Goal: Find specific page/section: Find specific page/section

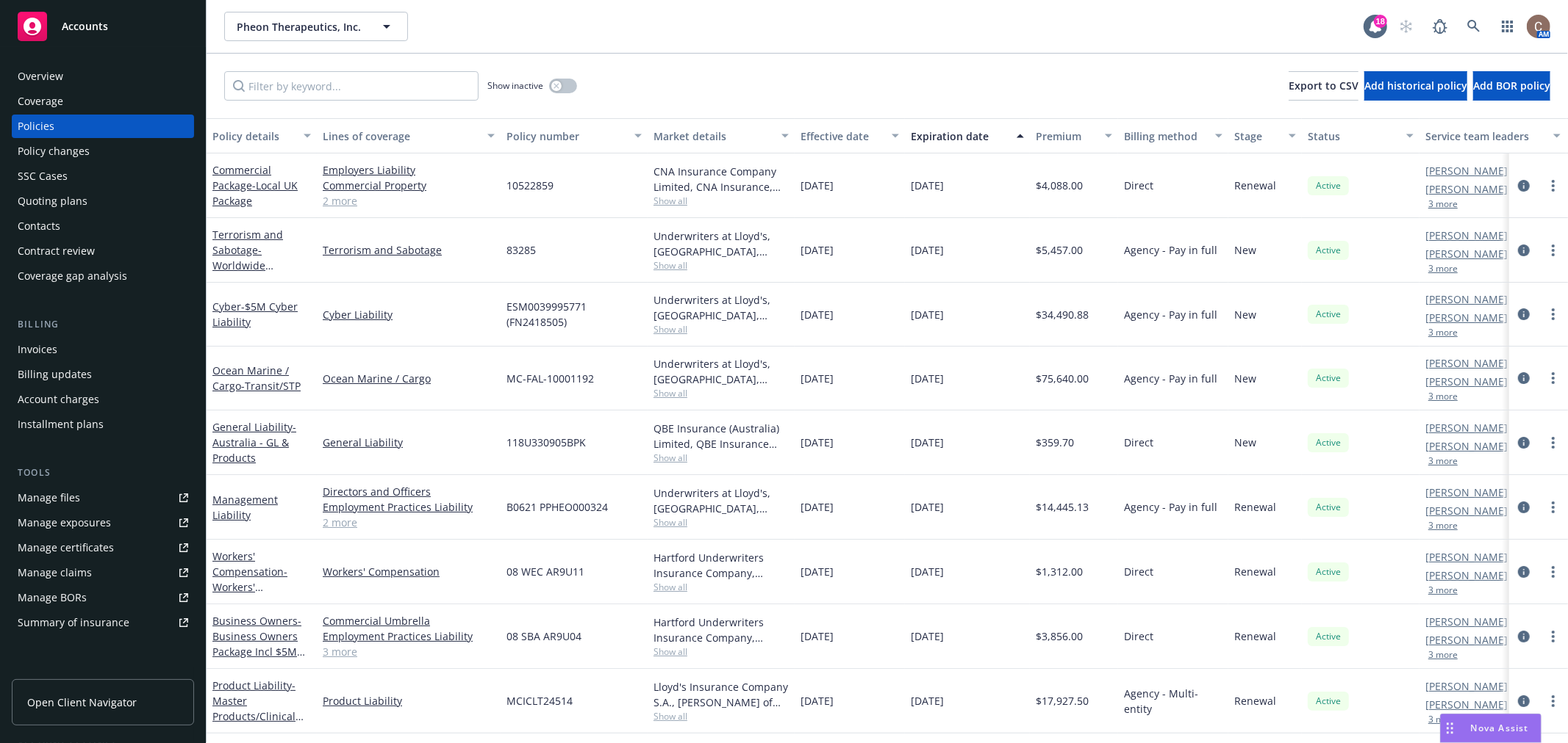
click at [97, 20] on span "Accounts" at bounding box center [85, 26] width 46 height 12
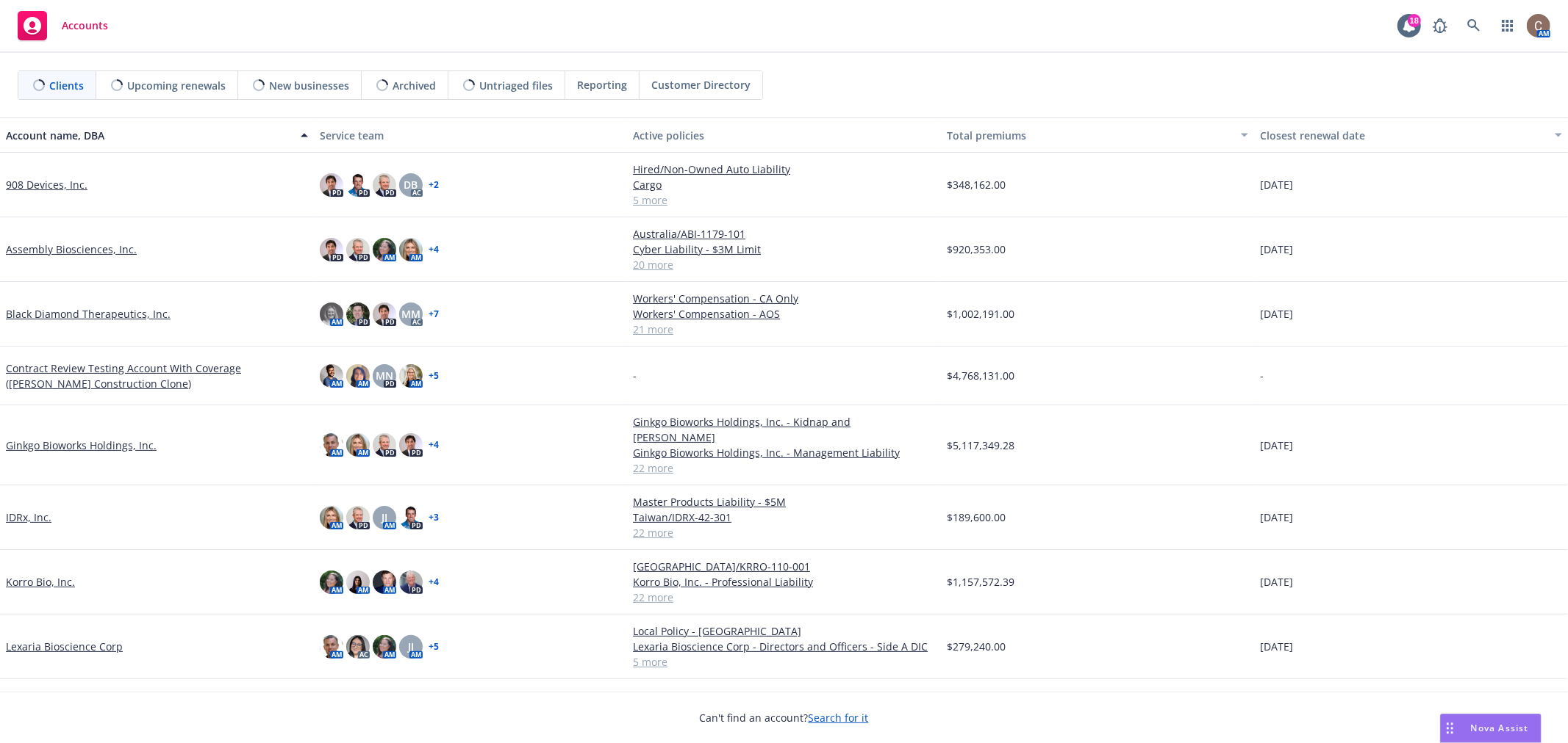
click at [1320, 132] on div "Closest renewal date" at bounding box center [1403, 135] width 286 height 15
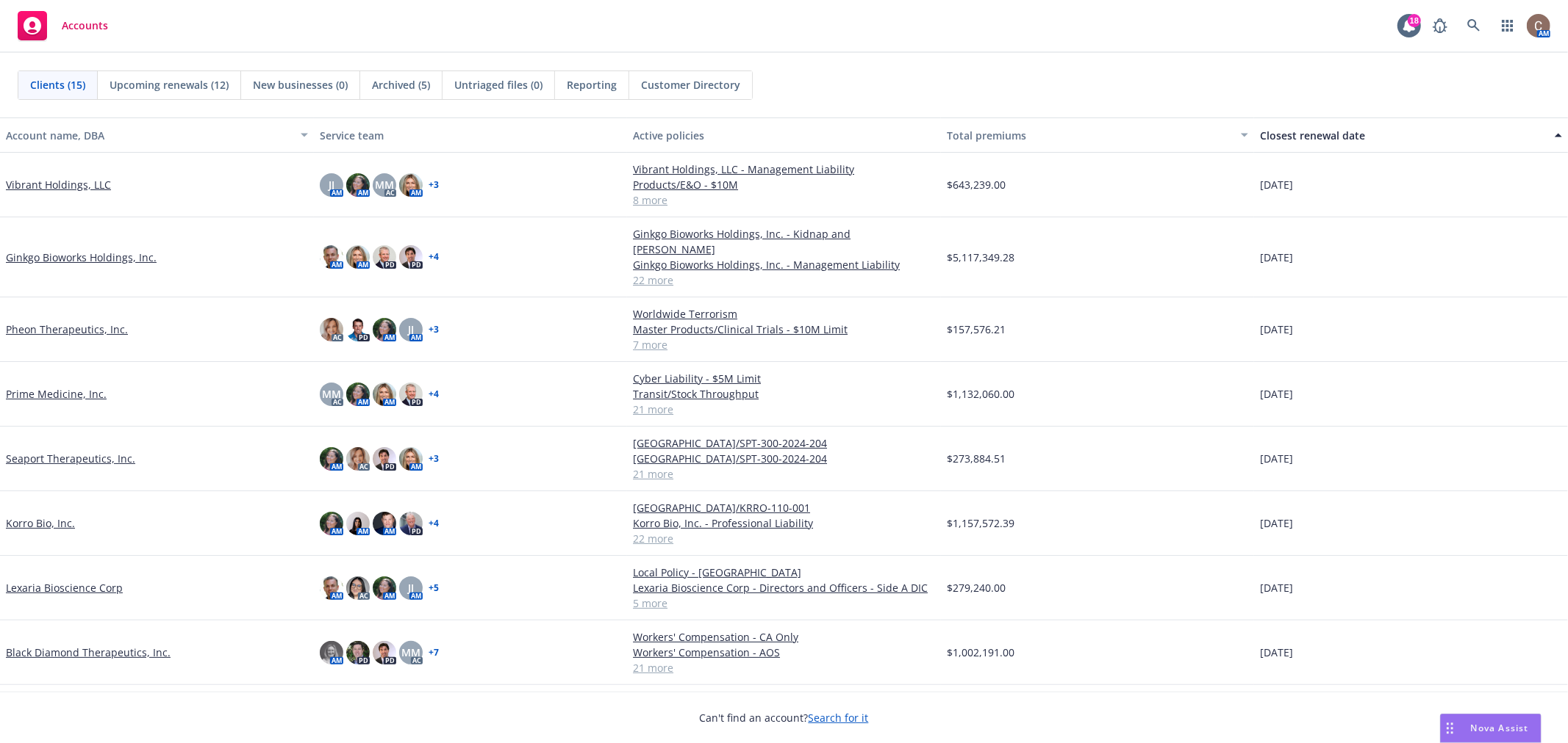
click at [1313, 132] on div "Closest renewal date" at bounding box center [1403, 135] width 286 height 15
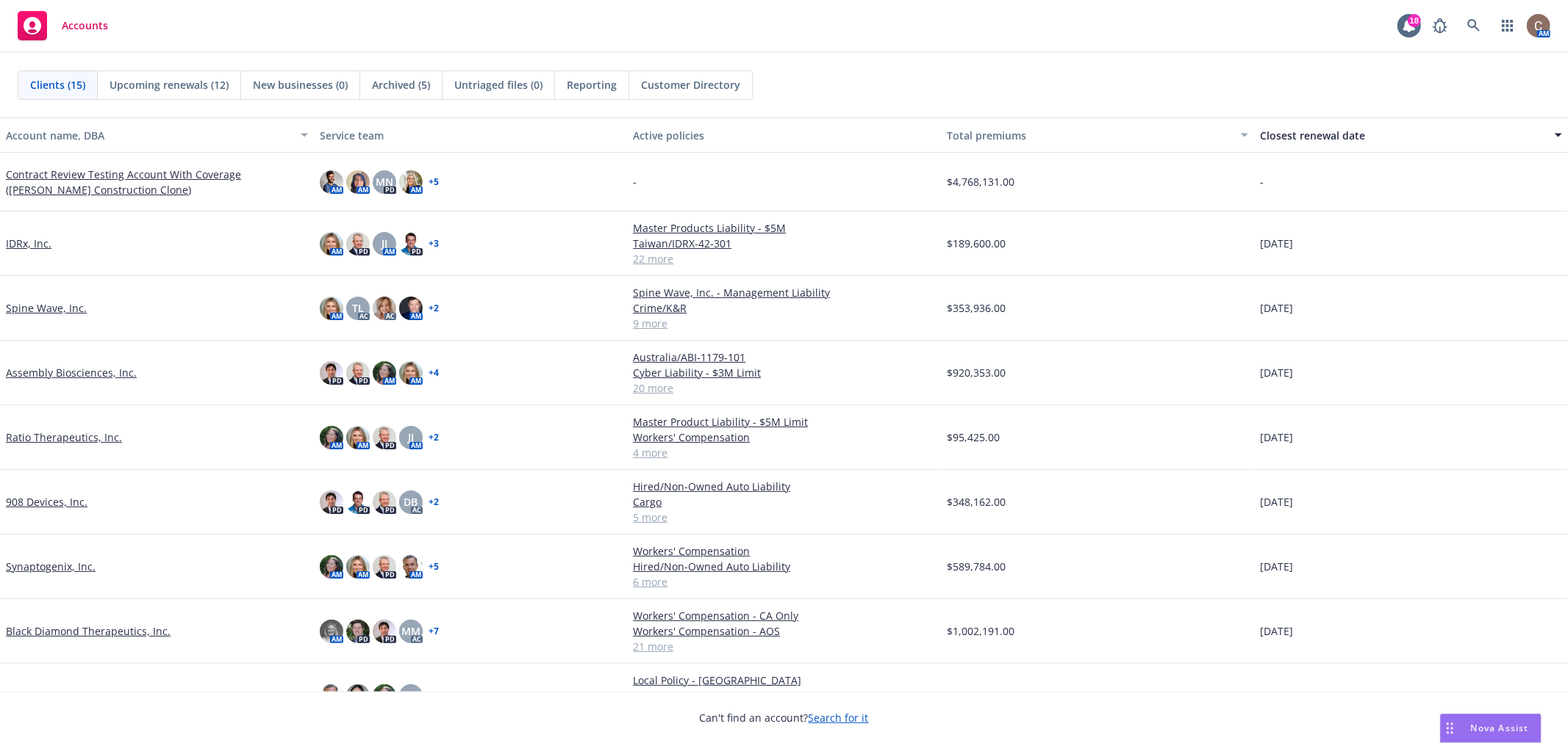
click at [1313, 132] on div "Closest renewal date" at bounding box center [1403, 135] width 286 height 15
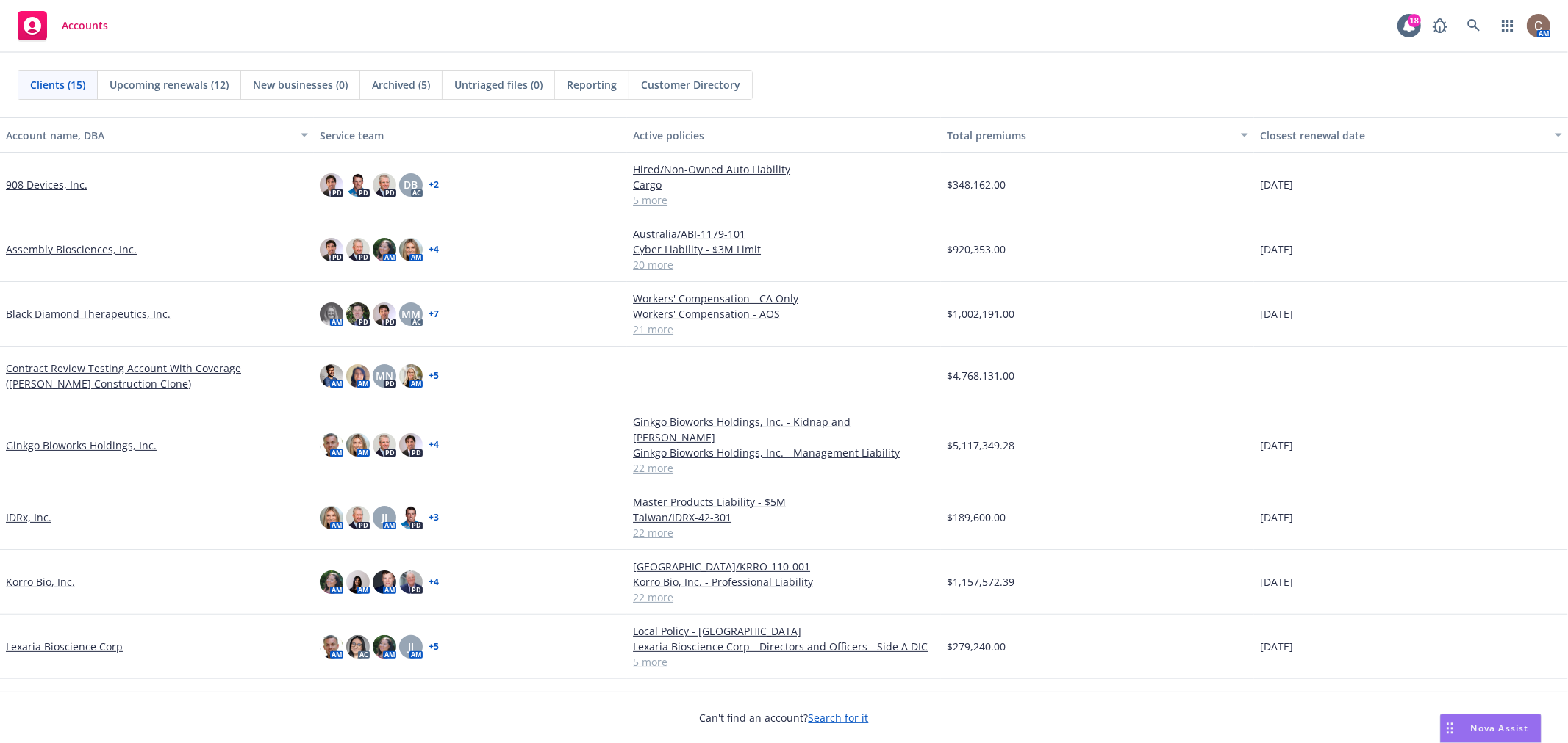
click at [1298, 132] on div "Closest renewal date" at bounding box center [1403, 135] width 286 height 15
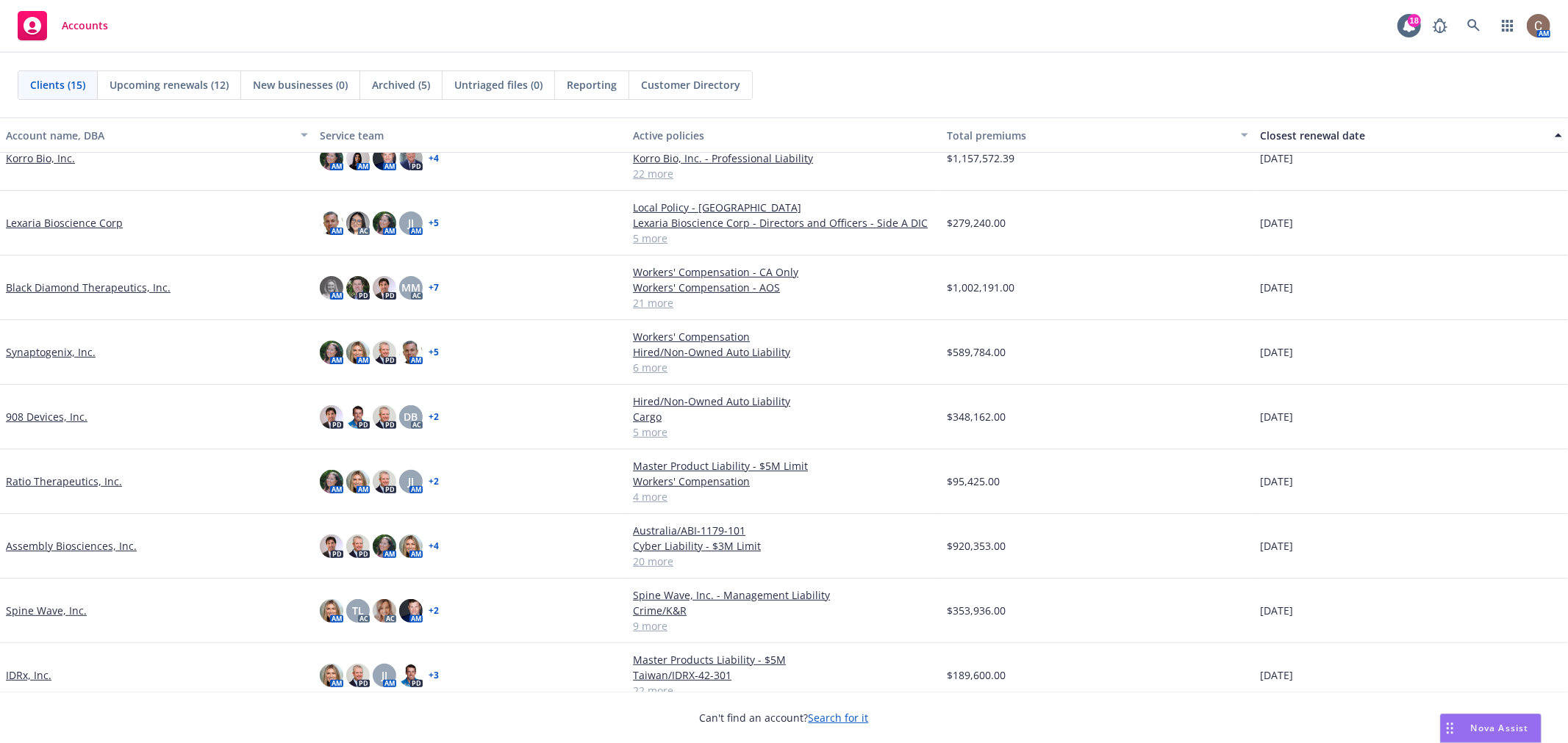
scroll to position [396, 0]
